Goal: Task Accomplishment & Management: Use online tool/utility

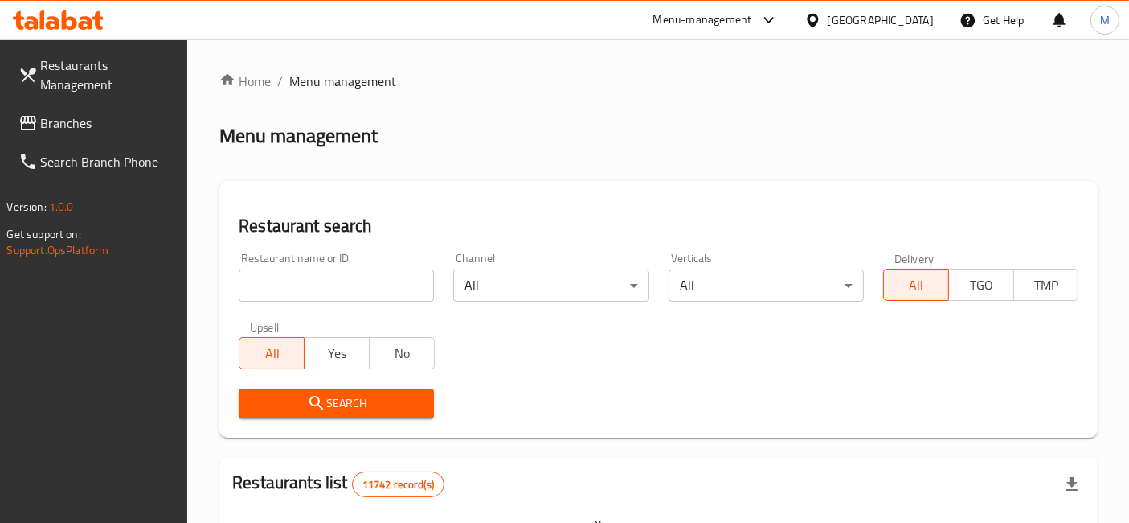
click at [78, 18] on icon at bounding box center [58, 19] width 91 height 19
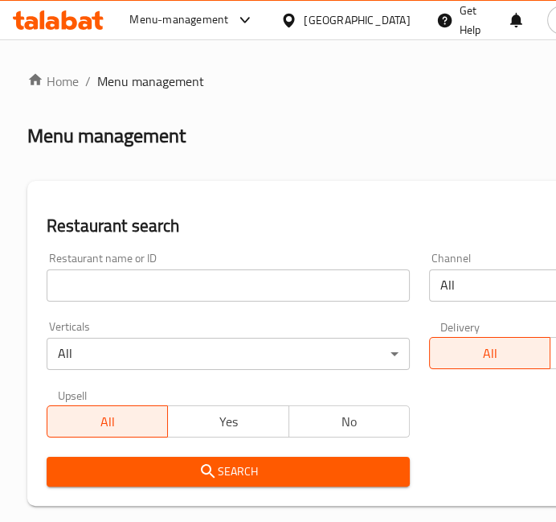
click at [257, 287] on input "search" at bounding box center [228, 285] width 363 height 32
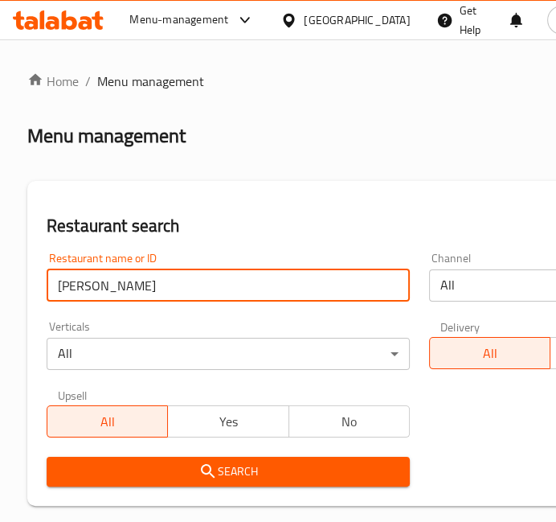
click button "Search" at bounding box center [228, 472] width 363 height 30
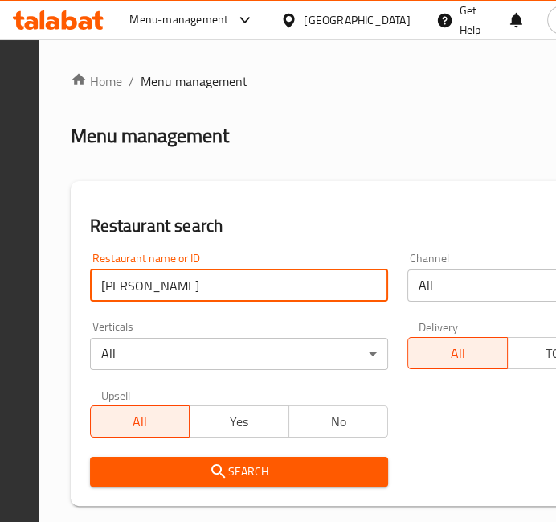
click at [221, 288] on input "kas bryani" at bounding box center [239, 285] width 299 height 32
type input "kasa bryani"
click button "Search" at bounding box center [239, 472] width 299 height 30
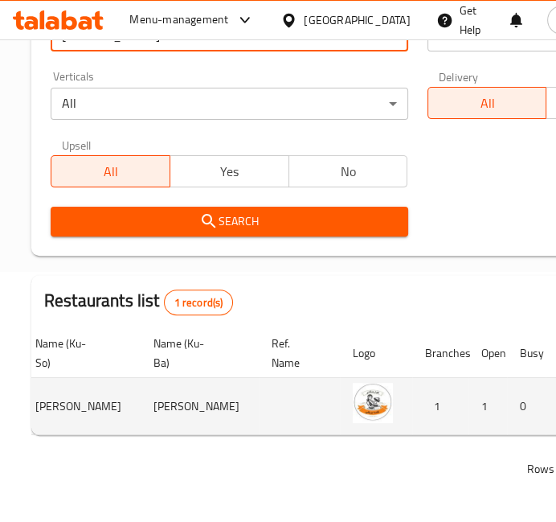
scroll to position [0, 587]
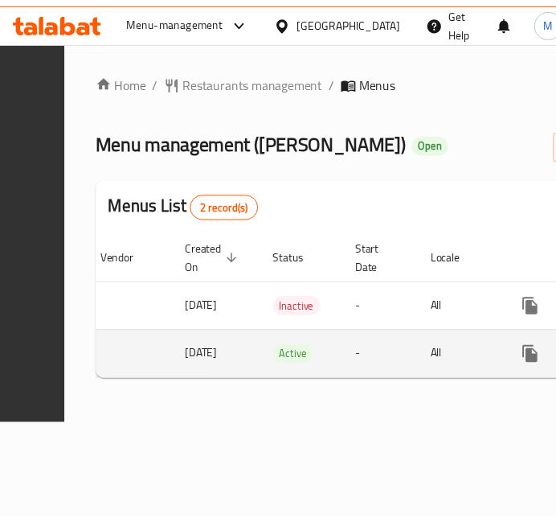
scroll to position [0, 474]
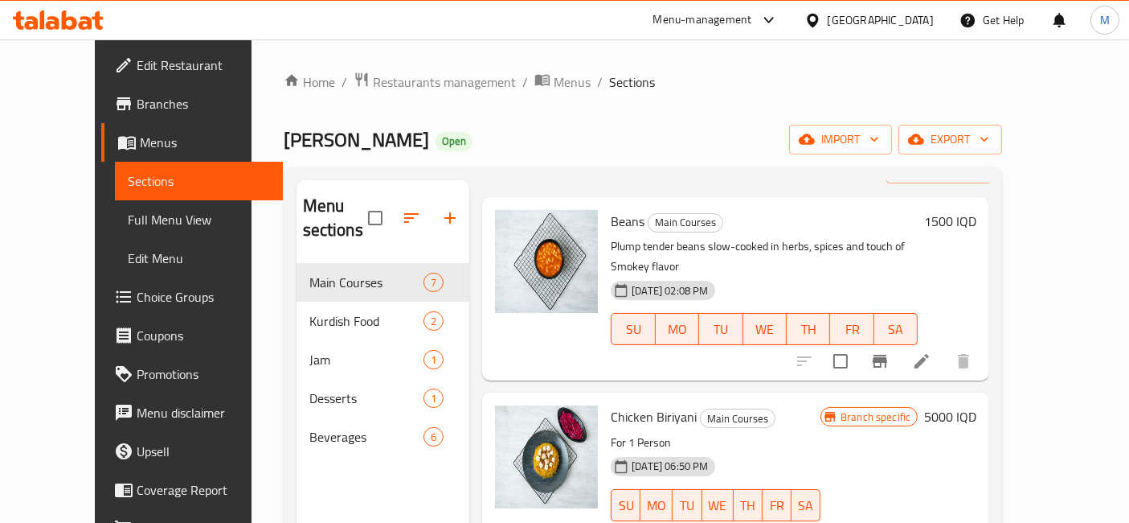
scroll to position [73, 0]
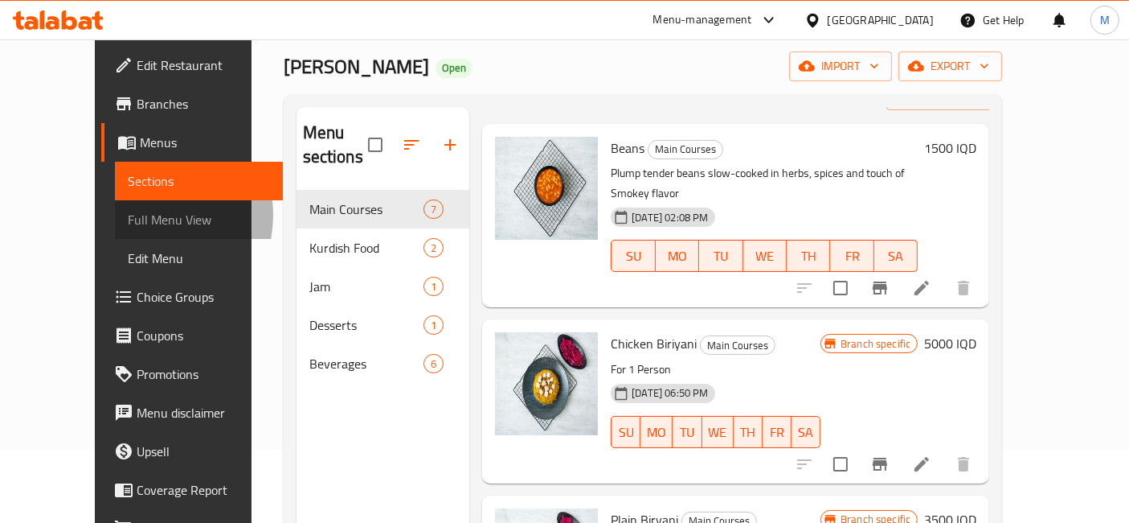
click at [128, 215] on span "Full Menu View" at bounding box center [199, 219] width 143 height 19
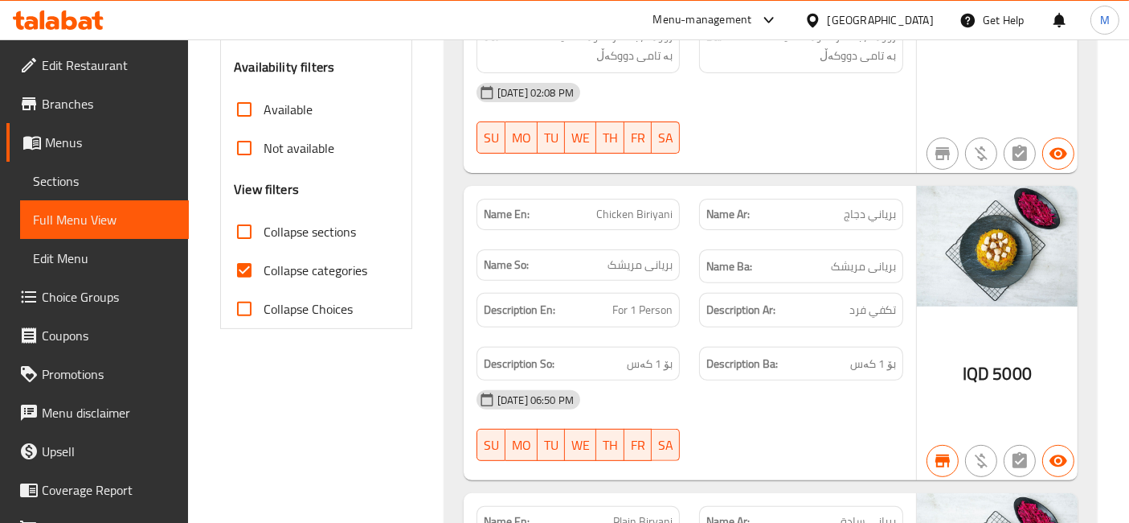
scroll to position [458, 0]
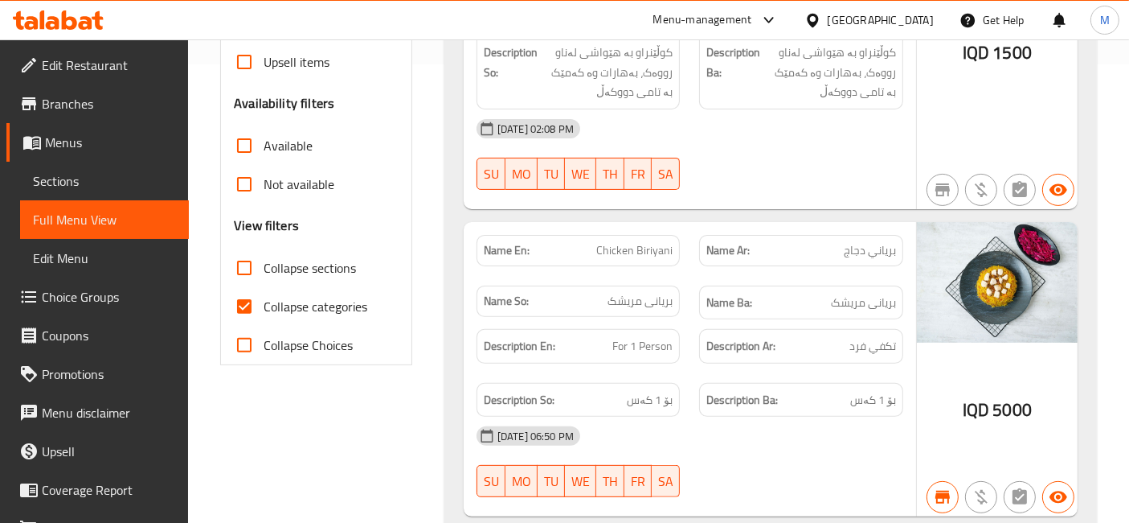
click at [555, 305] on span "بریانی مریشک" at bounding box center [640, 301] width 65 height 17
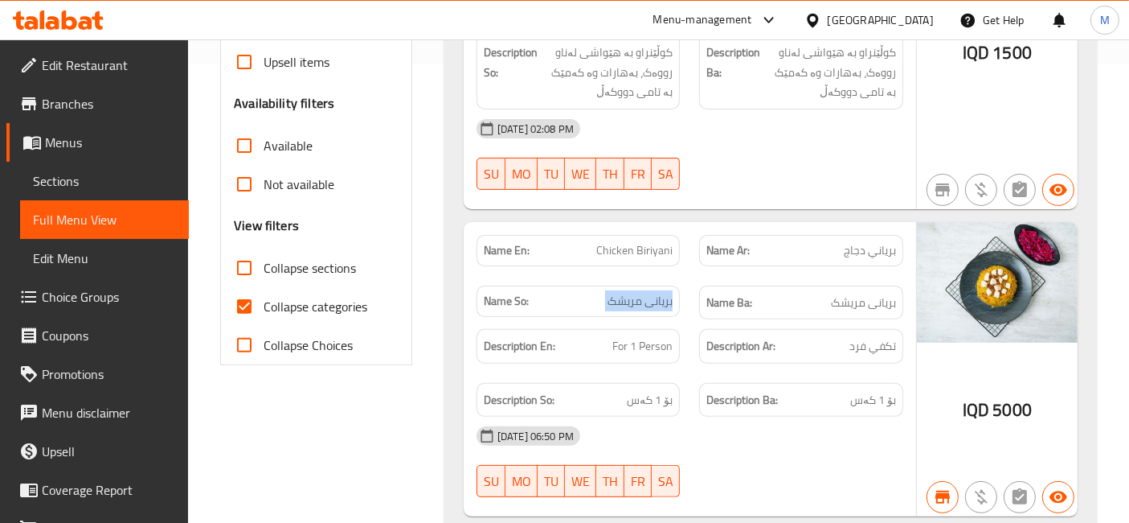
copy span "بریانی مریشک"
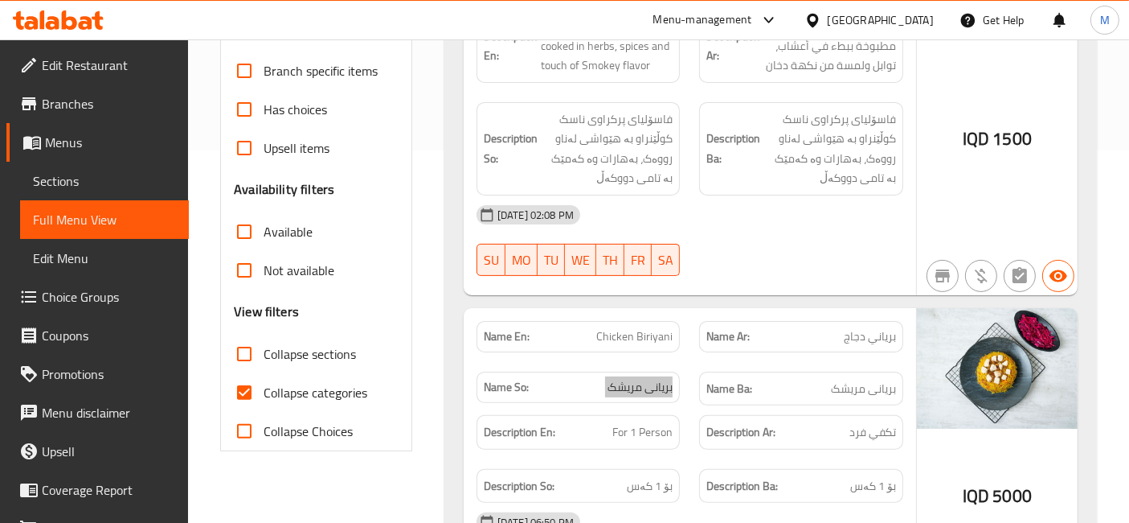
scroll to position [113, 0]
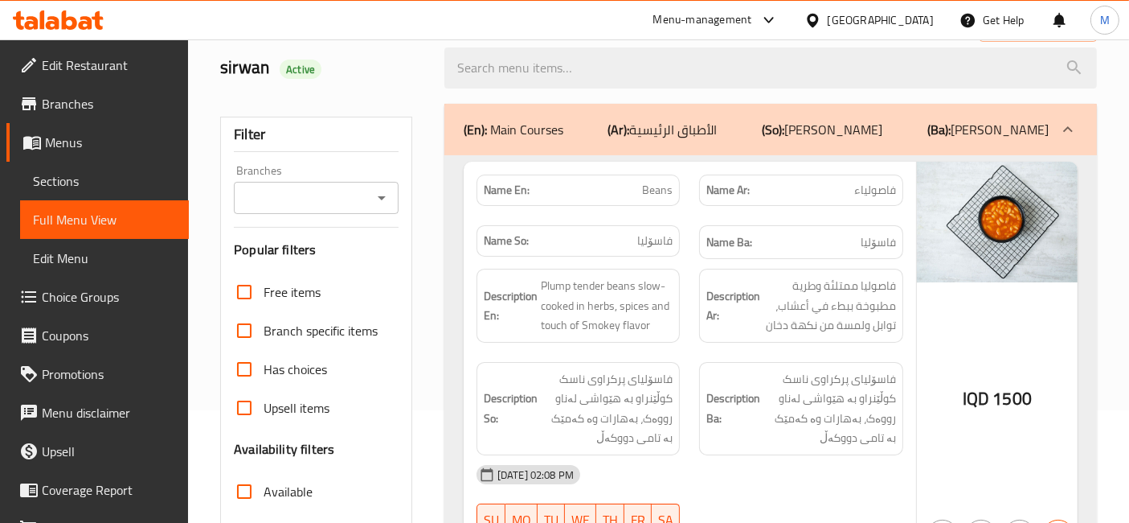
click at [555, 239] on span "فاسۆلیا" at bounding box center [654, 240] width 35 height 17
copy span "فاسۆلیا"
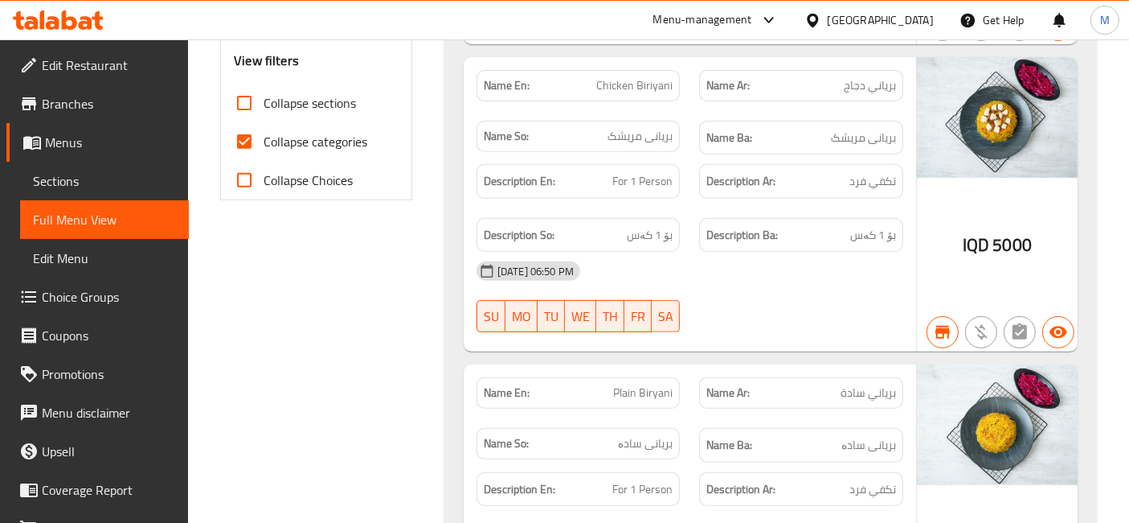
scroll to position [610, 0]
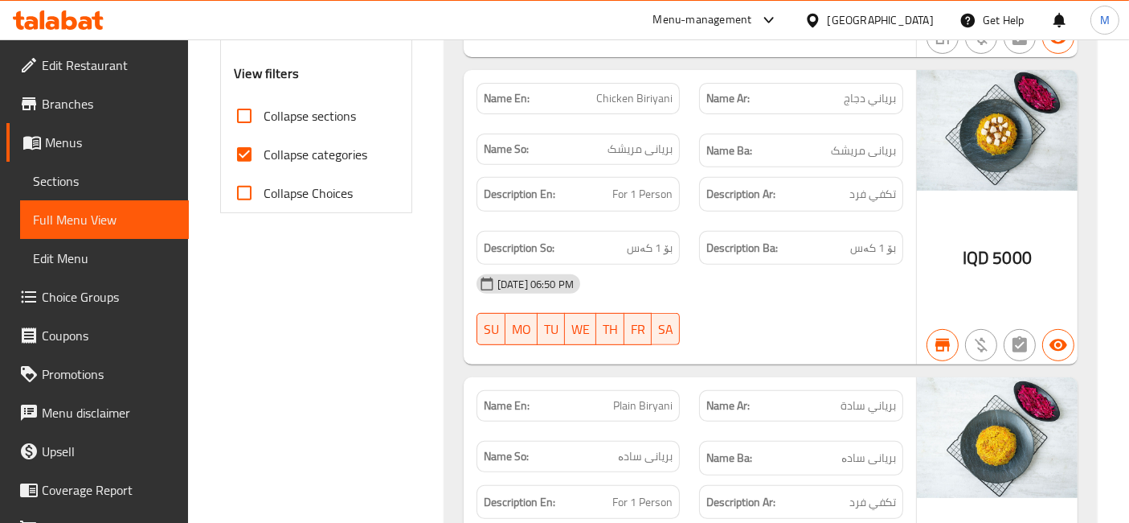
click at [555, 94] on span "برياني دجاج" at bounding box center [870, 98] width 52 height 17
copy span "برياني دجاج"
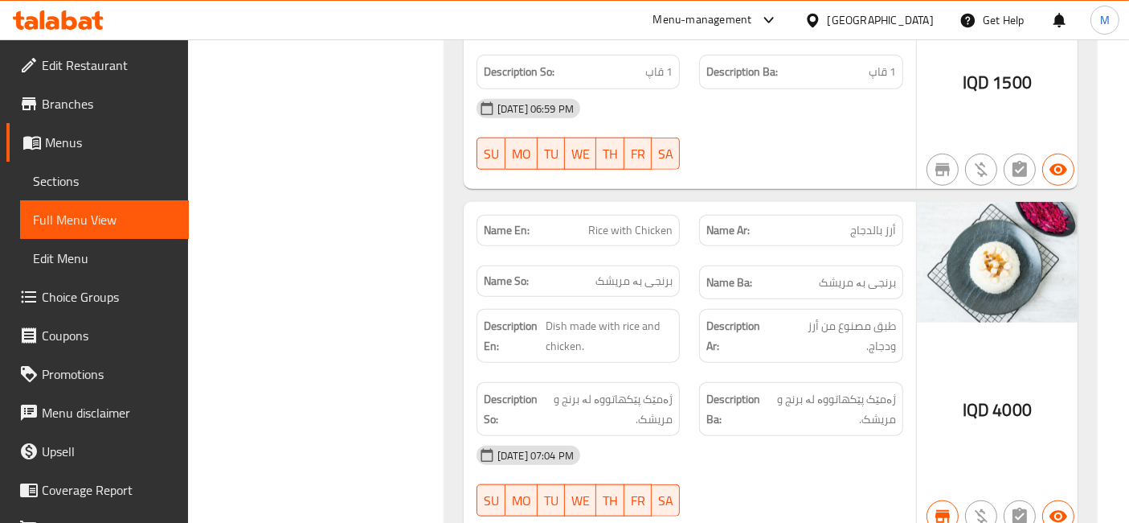
scroll to position [1709, 0]
click at [555, 274] on span "برنجی بە مریشک" at bounding box center [857, 282] width 77 height 20
copy span "برنجی بە مریشک"
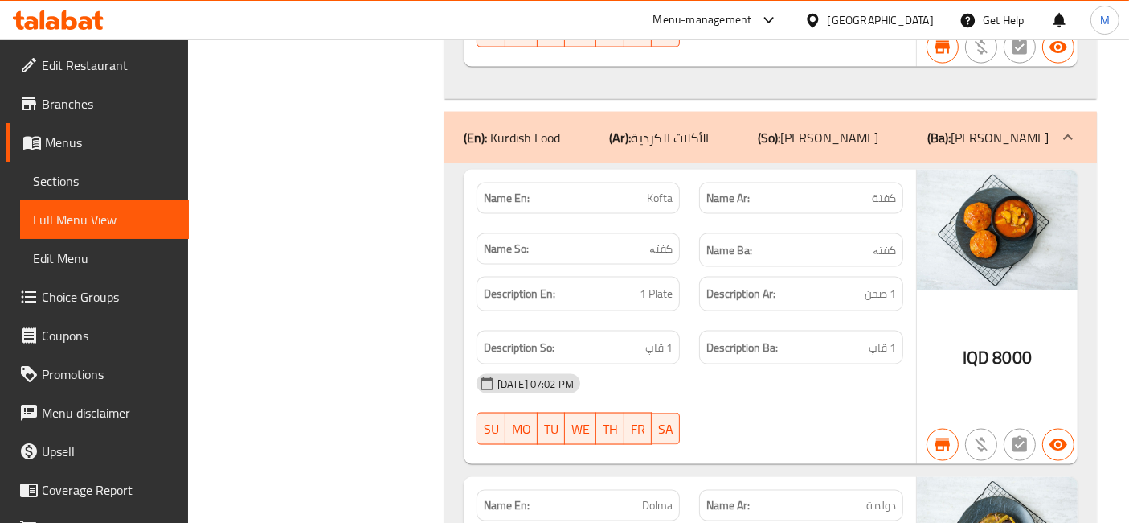
scroll to position [2536, 0]
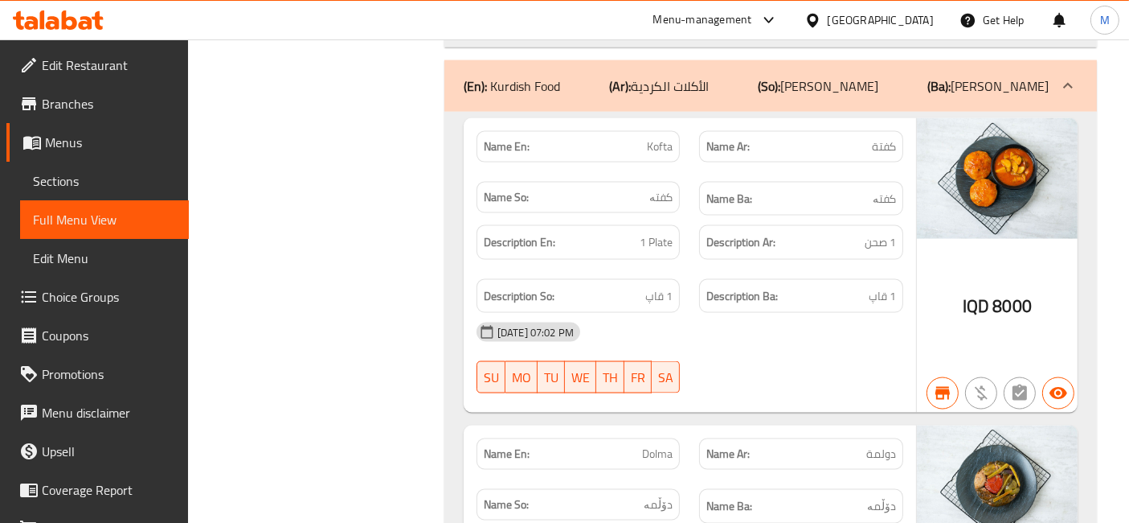
click at [555, 138] on span "كفتة" at bounding box center [884, 146] width 24 height 17
copy span "كفتة"
click at [555, 138] on span "Kofta" at bounding box center [660, 146] width 26 height 17
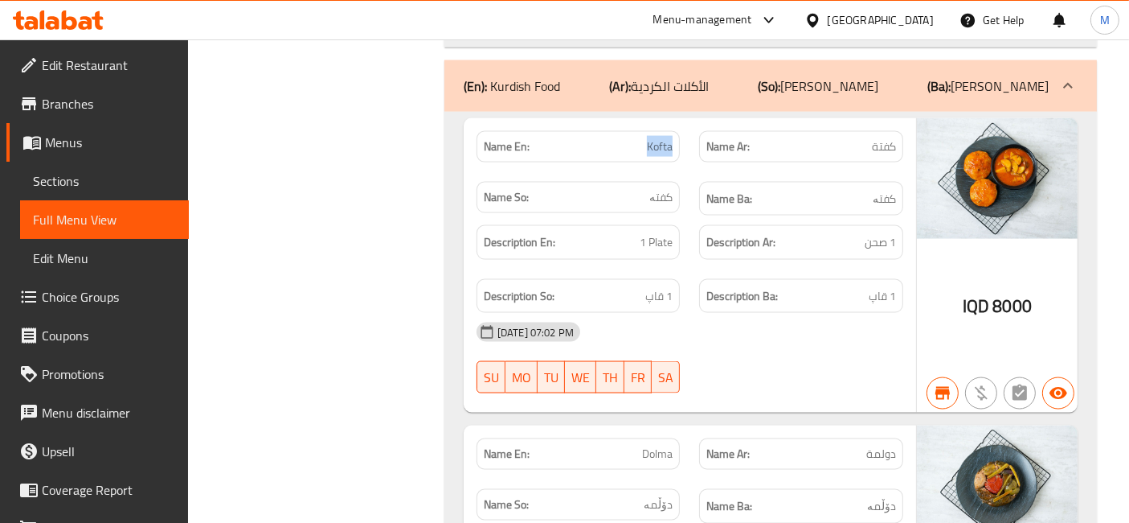
click at [555, 138] on span "Kofta" at bounding box center [660, 146] width 26 height 17
copy span "Kofta"
click at [555, 189] on span "کفتە" at bounding box center [661, 197] width 23 height 17
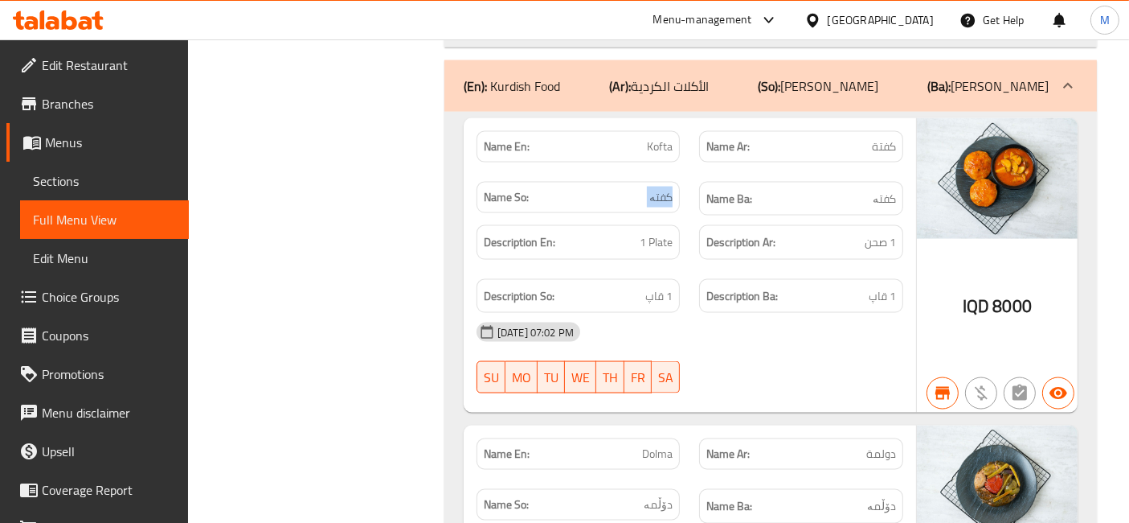
copy span "کفتە"
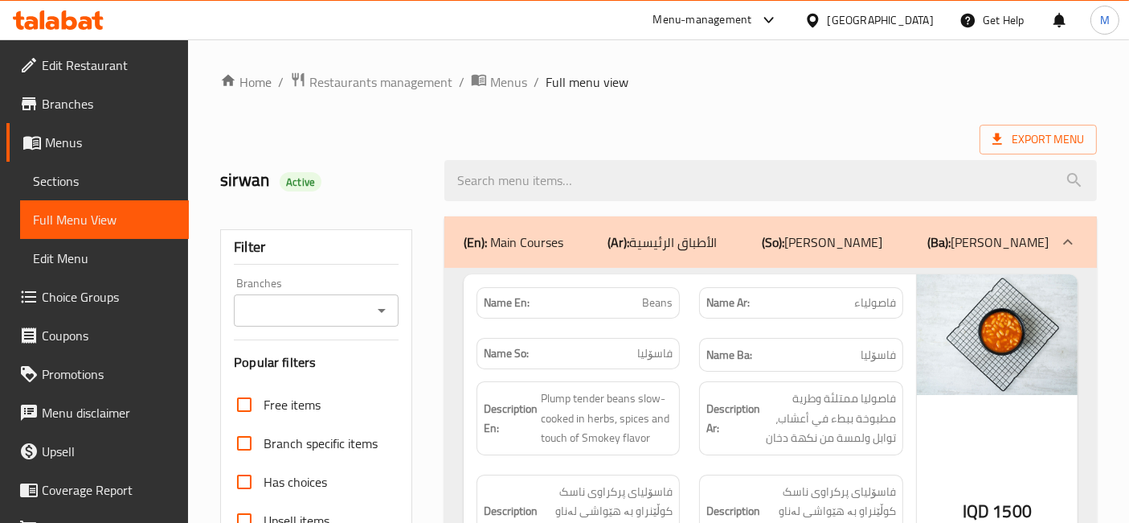
scroll to position [207, 0]
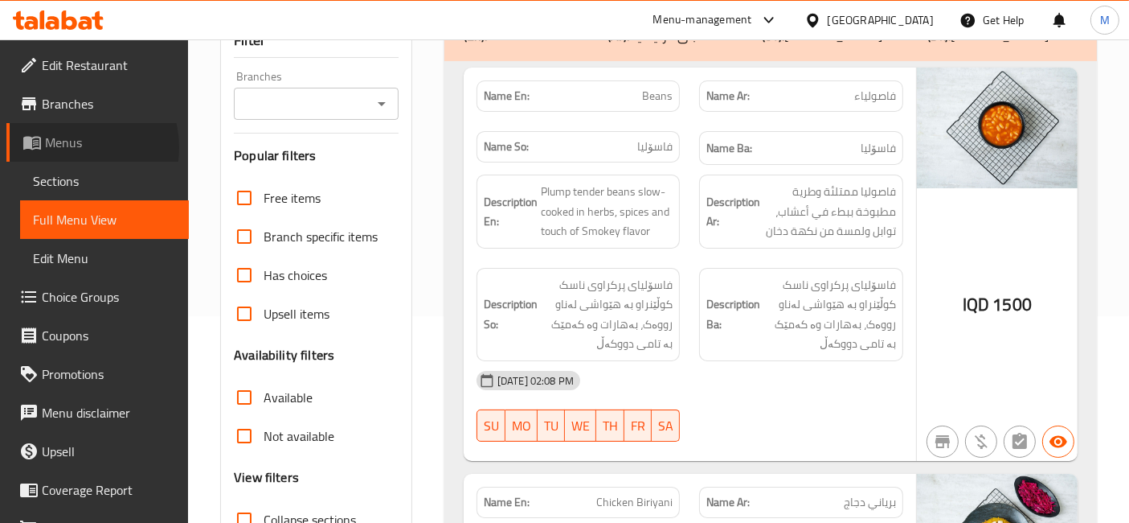
click at [76, 147] on span "Menus" at bounding box center [110, 142] width 131 height 19
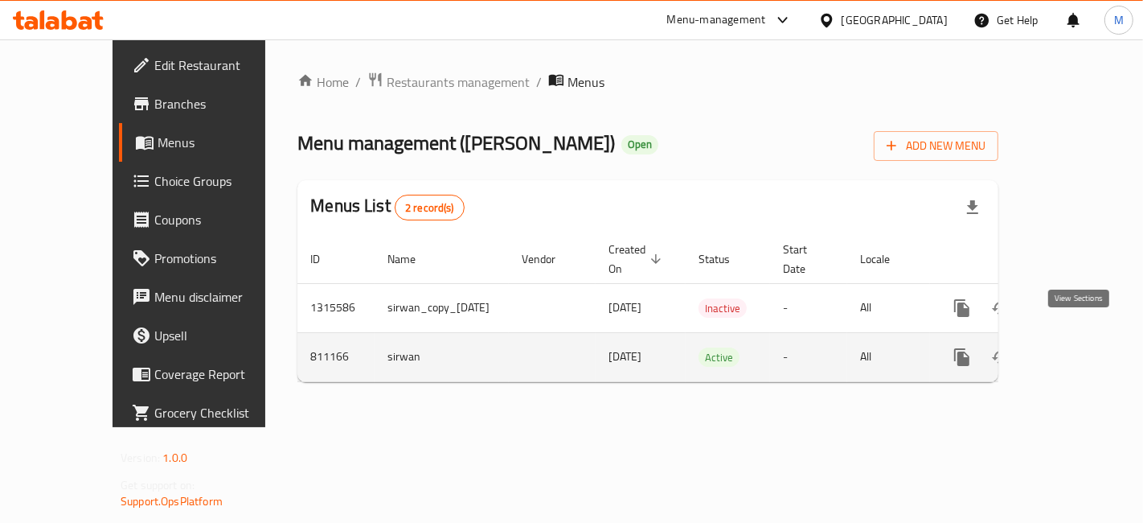
click at [555, 338] on link "enhanced table" at bounding box center [1078, 357] width 39 height 39
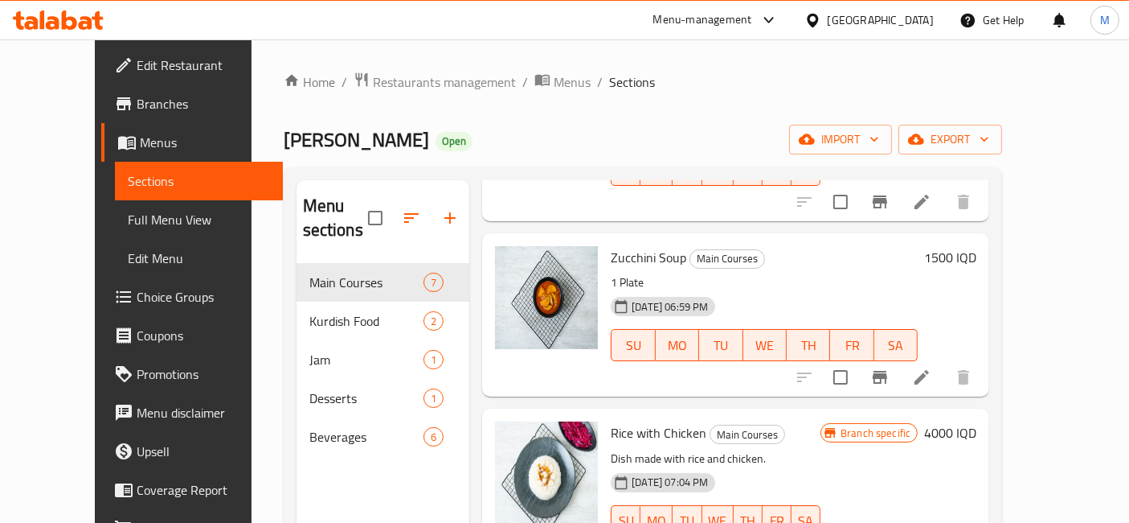
scroll to position [730, 0]
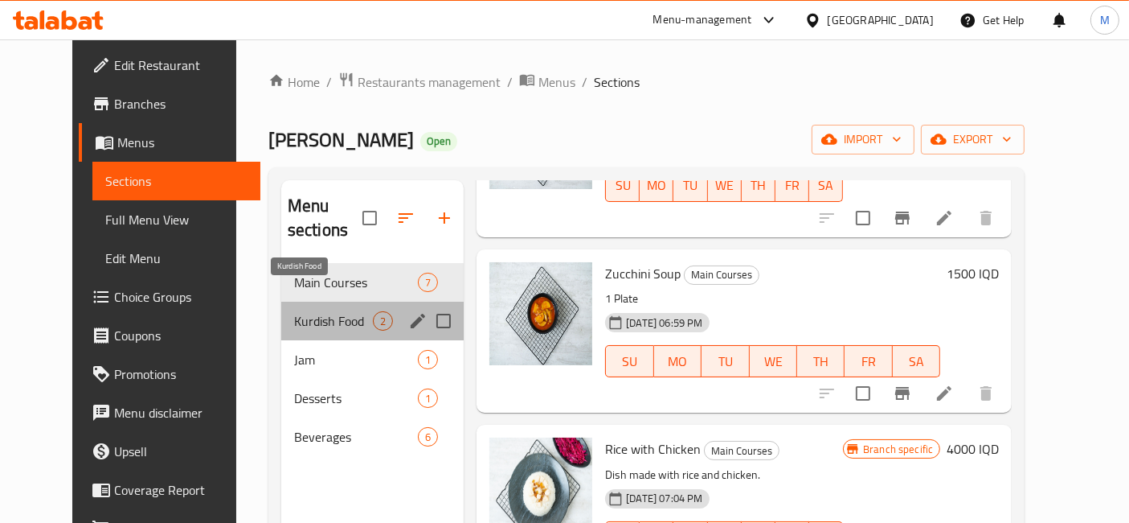
click at [294, 311] on span "Kurdish Food" at bounding box center [333, 320] width 79 height 19
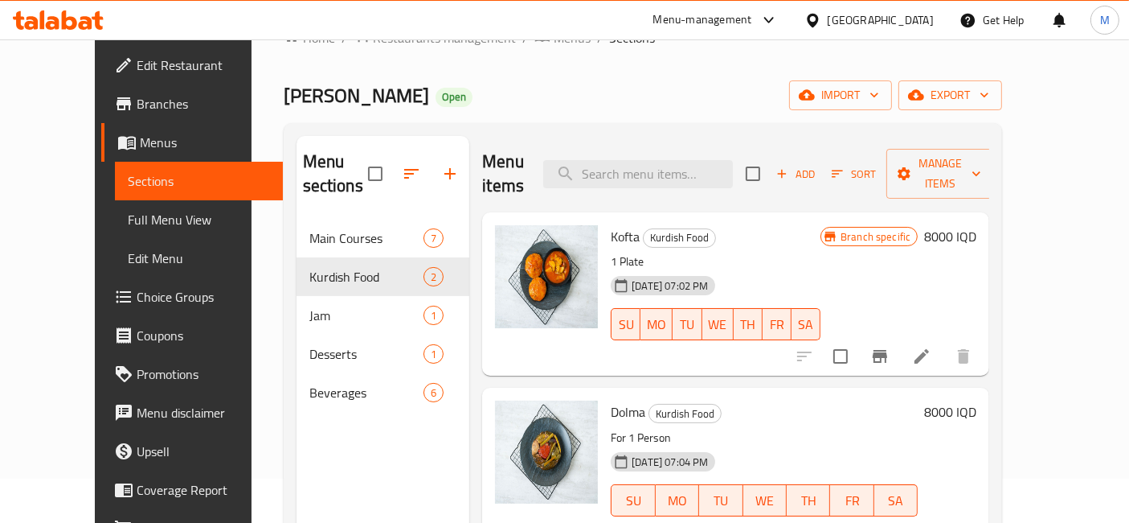
scroll to position [47, 0]
